Goal: Information Seeking & Learning: Learn about a topic

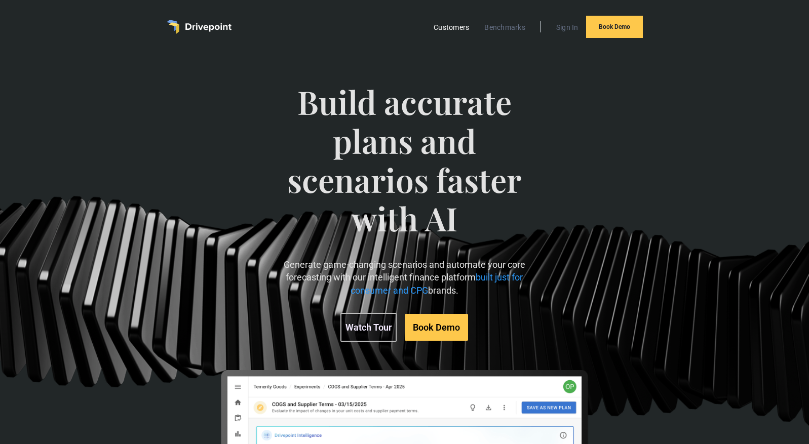
click at [448, 29] on link "Customers" at bounding box center [451, 27] width 46 height 13
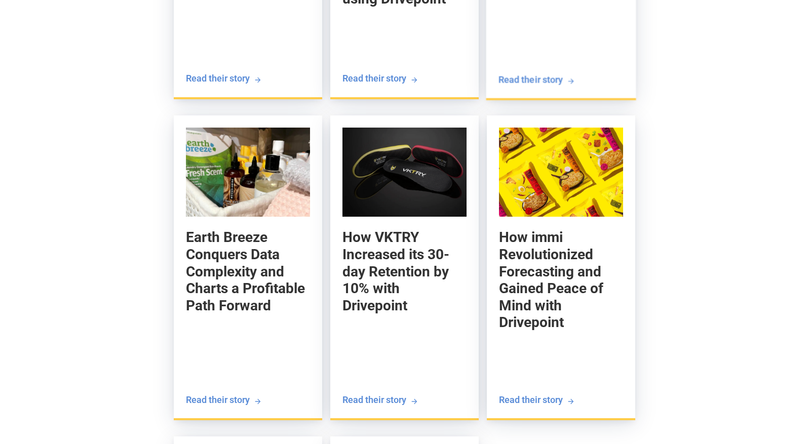
scroll to position [1391, 0]
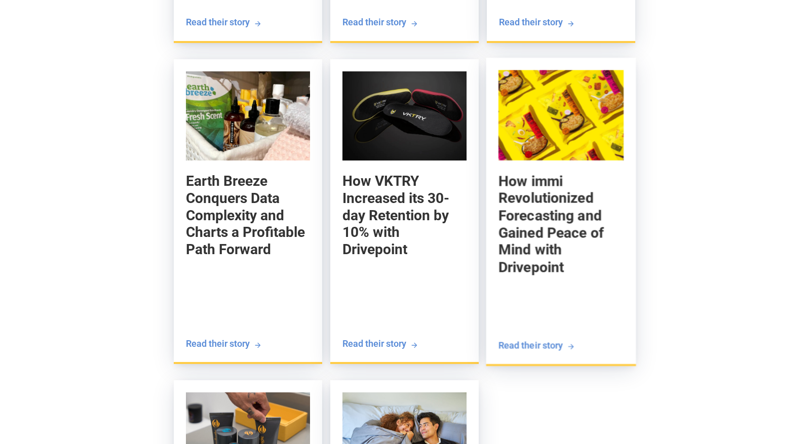
click at [567, 171] on link "How immi Revolutionized Forecasting and Gained Peace of Mind with Drivepoint [P…" at bounding box center [561, 212] width 150 height 308
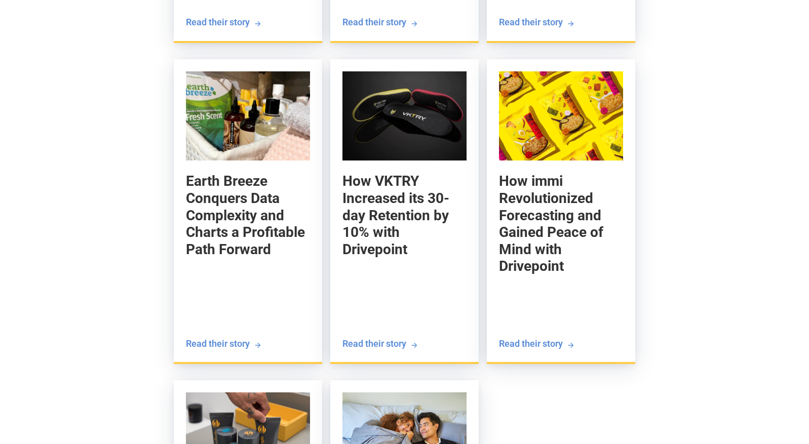
scroll to position [1391, 0]
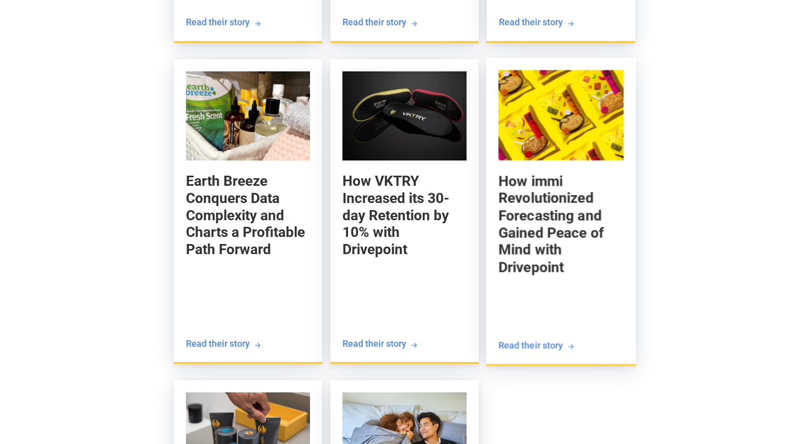
click at [574, 256] on h5 "How immi Revolutionized Forecasting and Gained Peace of Mind with Drivepoint" at bounding box center [560, 224] width 125 height 103
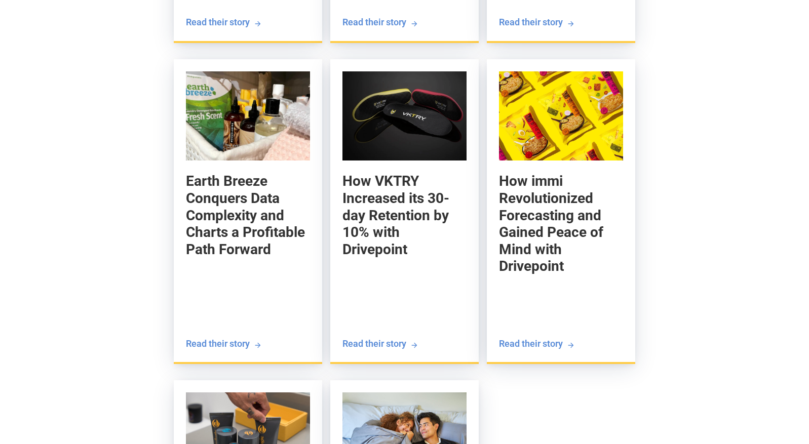
scroll to position [1391, 0]
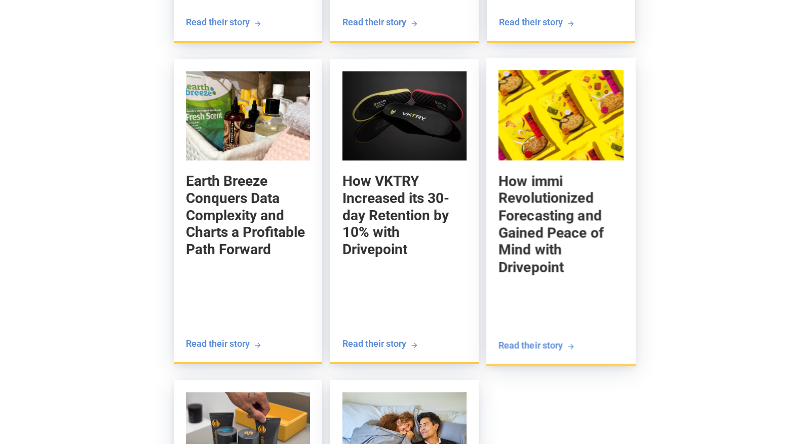
click at [527, 221] on h5 "How immi Revolutionized Forecasting and Gained Peace of Mind with Drivepoint" at bounding box center [560, 224] width 125 height 103
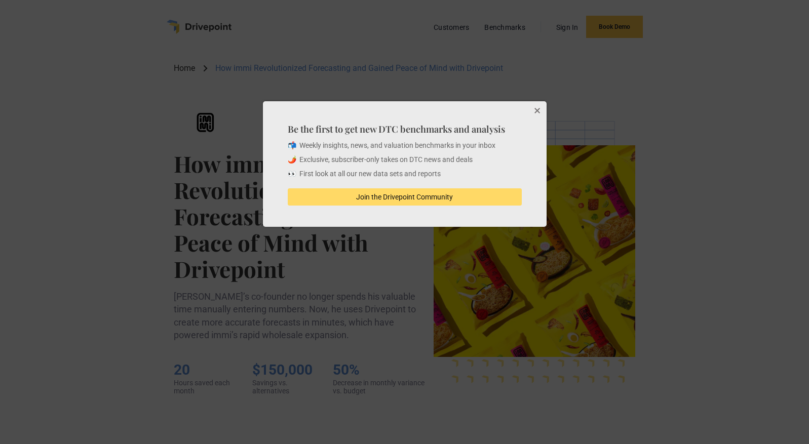
click at [537, 111] on button "Close" at bounding box center [536, 111] width 20 height 20
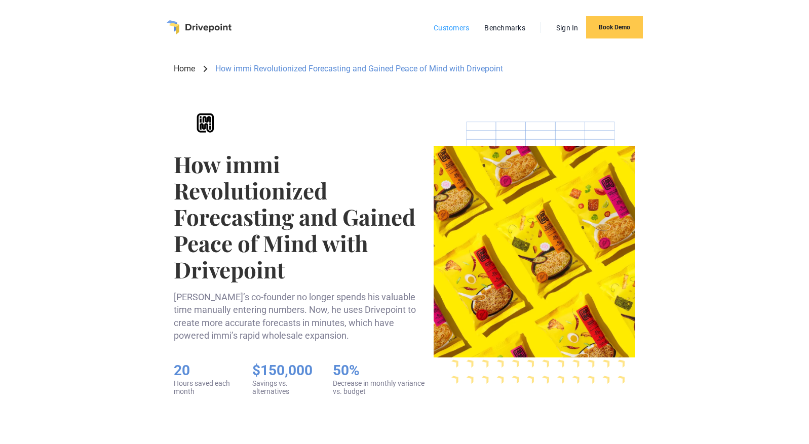
click at [452, 25] on link "Customers" at bounding box center [451, 27] width 46 height 13
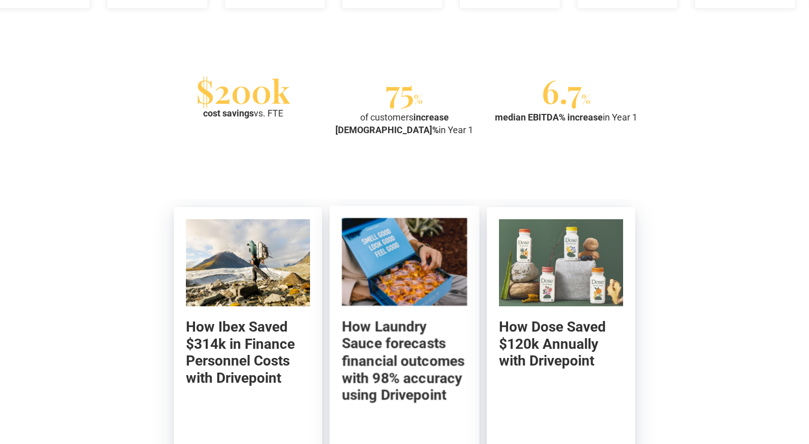
scroll to position [940, 0]
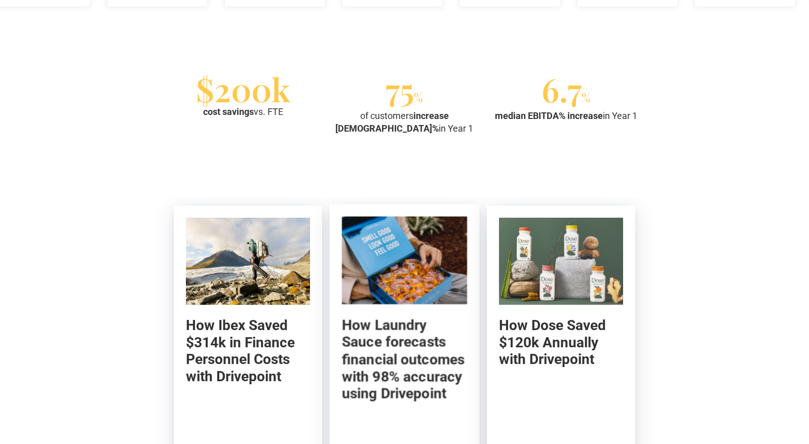
click at [435, 354] on h5 "How Laundry Sauce forecasts financial outcomes with 98% accuracy using Drivepoi…" at bounding box center [404, 360] width 125 height 86
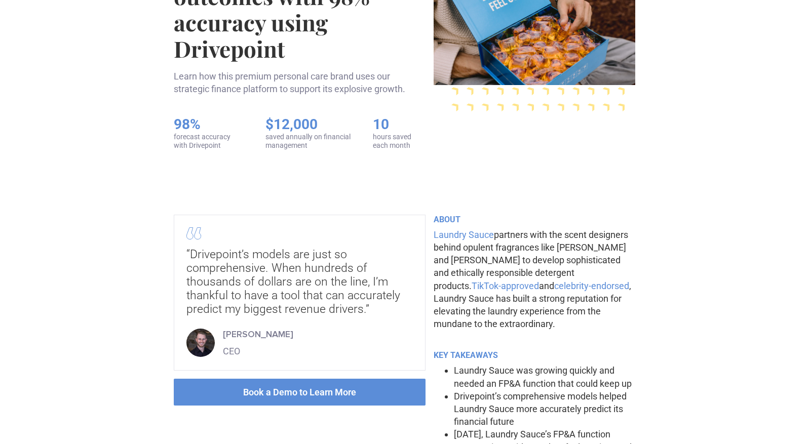
scroll to position [349, 0]
